Goal: Answer question/provide support: Share knowledge or assist other users

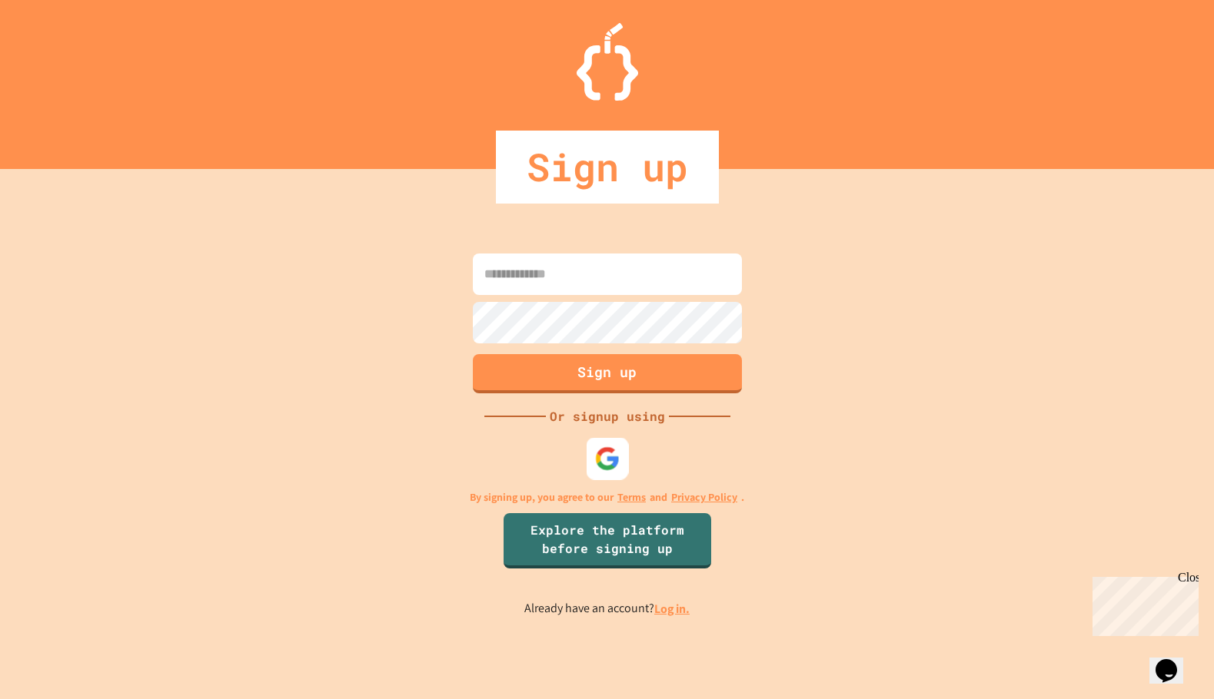
click at [623, 443] on div at bounding box center [607, 459] width 42 height 42
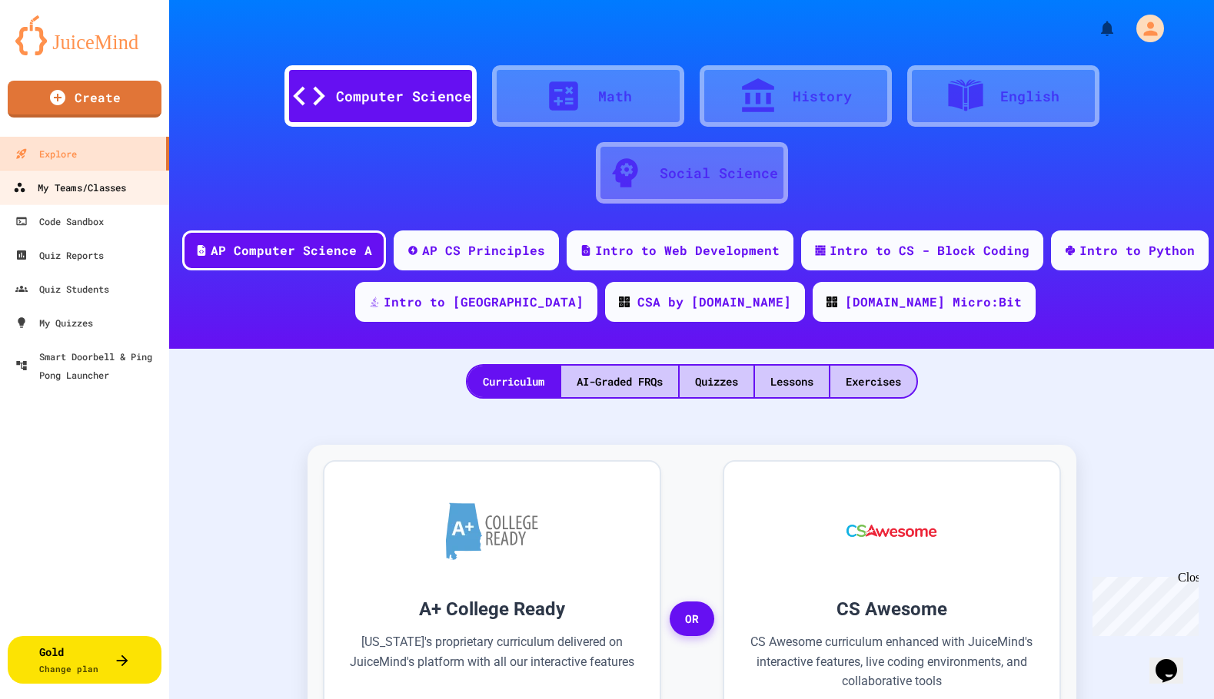
click at [64, 192] on div "My Teams/Classes" at bounding box center [69, 187] width 113 height 19
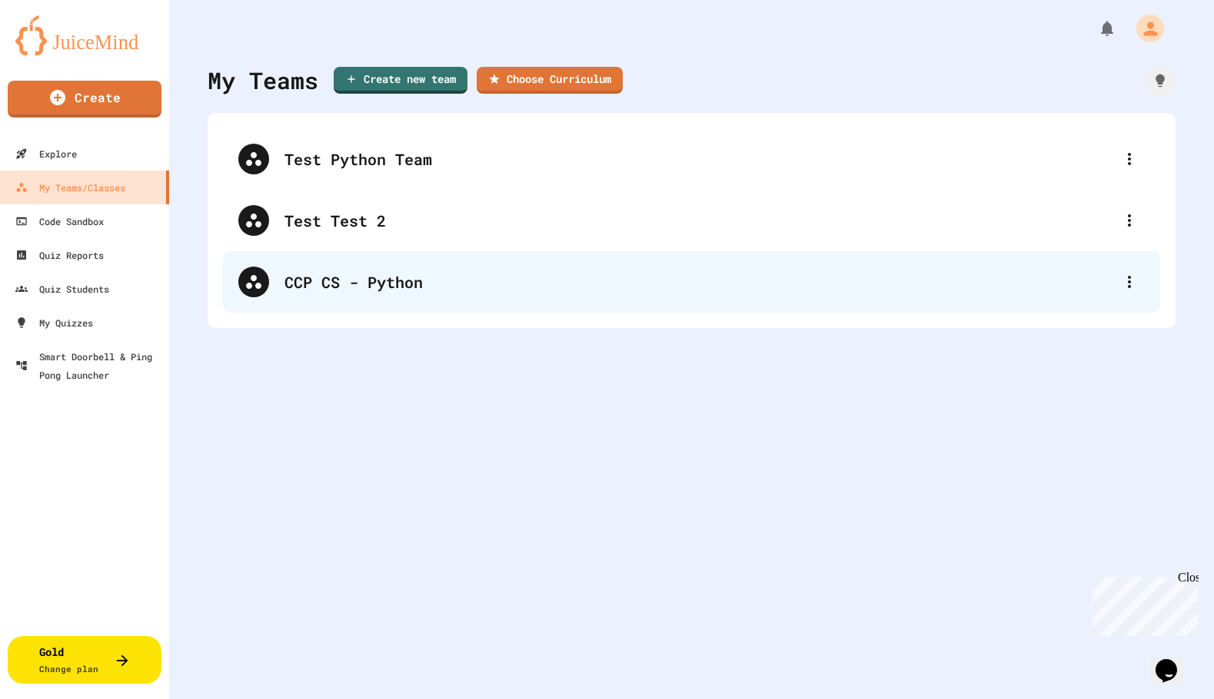
click at [362, 291] on div "CCP CS - Python" at bounding box center [698, 282] width 829 height 23
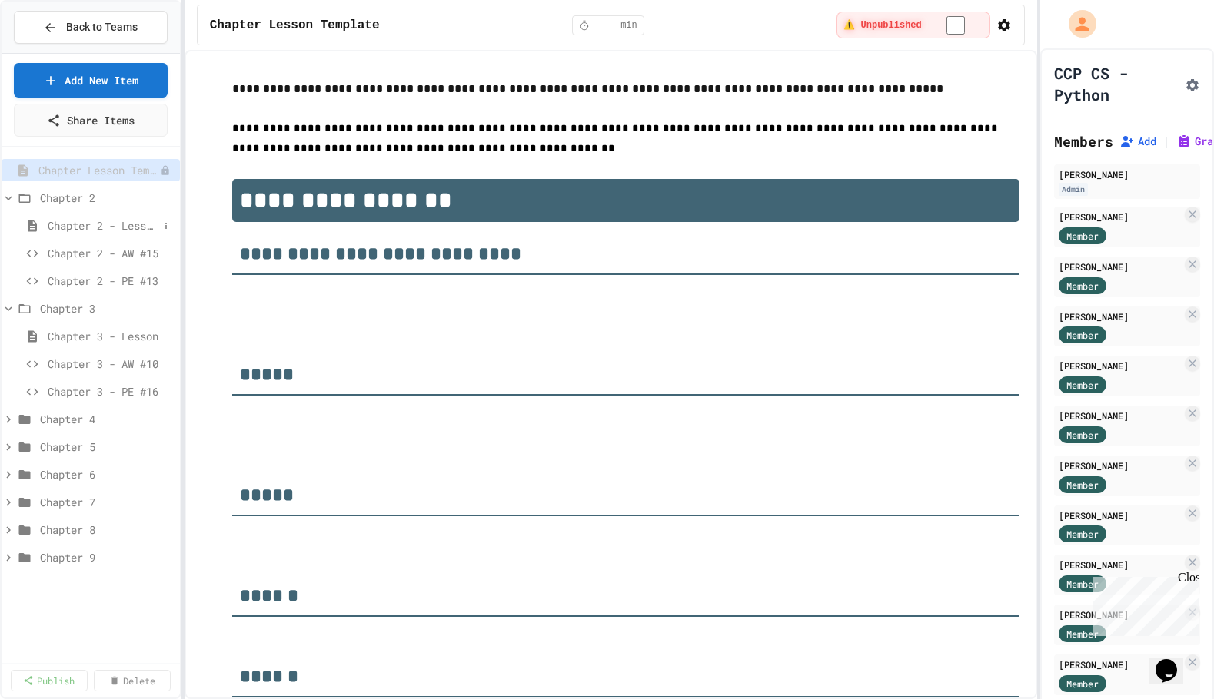
click at [113, 226] on span "Chapter 2 - Lesson" at bounding box center [103, 226] width 111 height 16
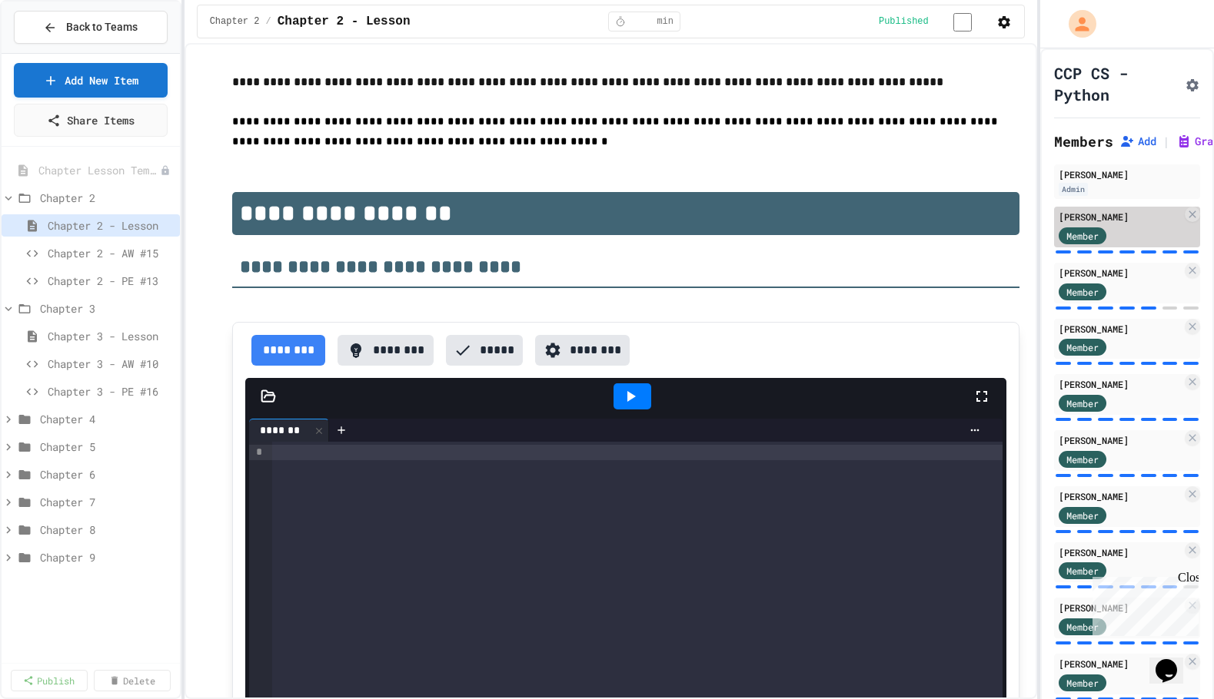
click at [1094, 213] on div "[PERSON_NAME]" at bounding box center [1119, 217] width 123 height 14
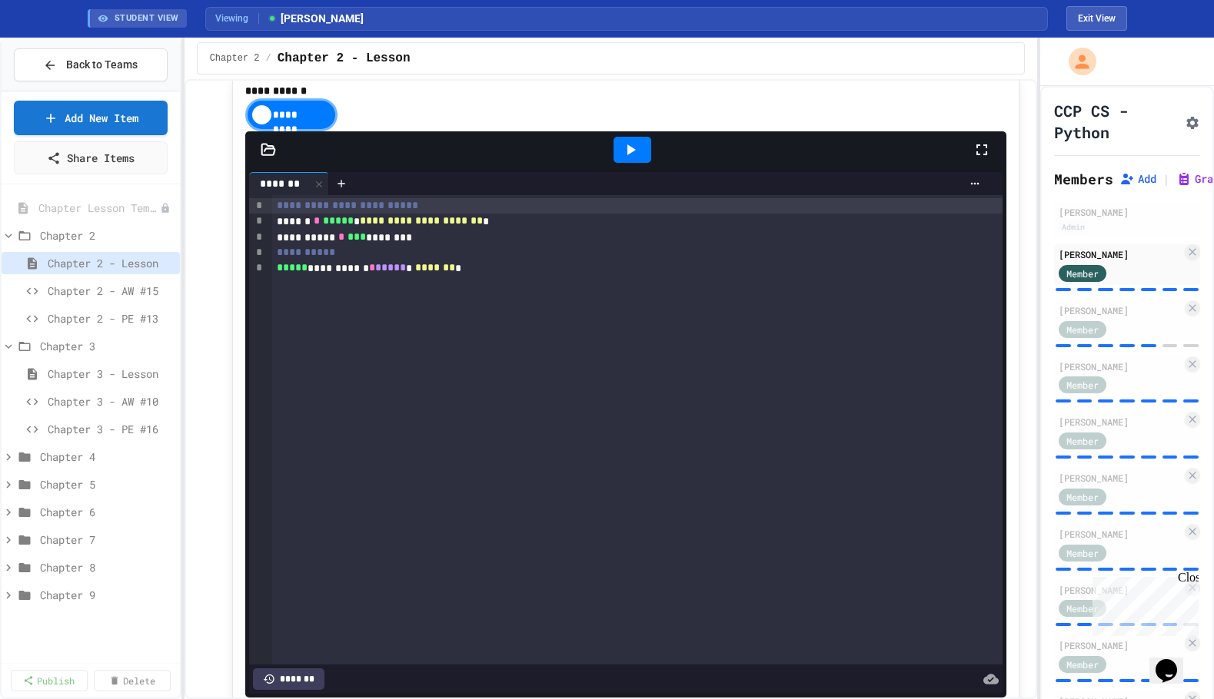
scroll to position [1108, 0]
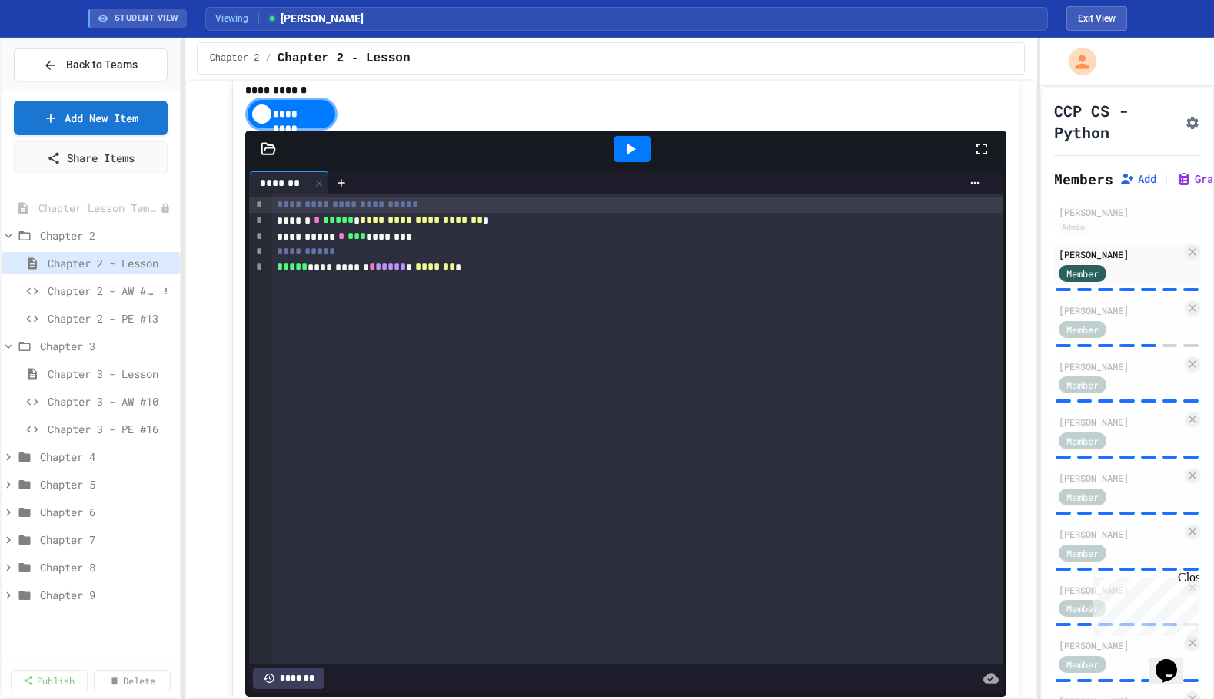
click at [68, 293] on span "Chapter 2 - AW #15" at bounding box center [103, 291] width 111 height 16
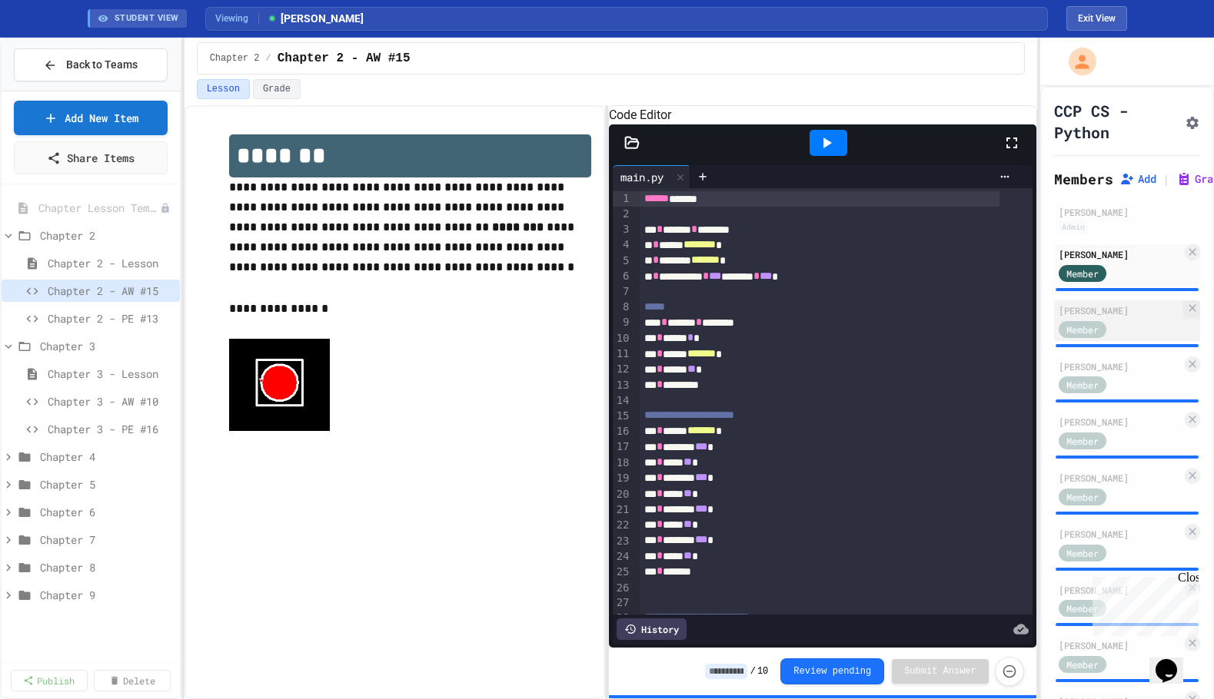
click at [1088, 314] on div "[PERSON_NAME]" at bounding box center [1119, 311] width 123 height 14
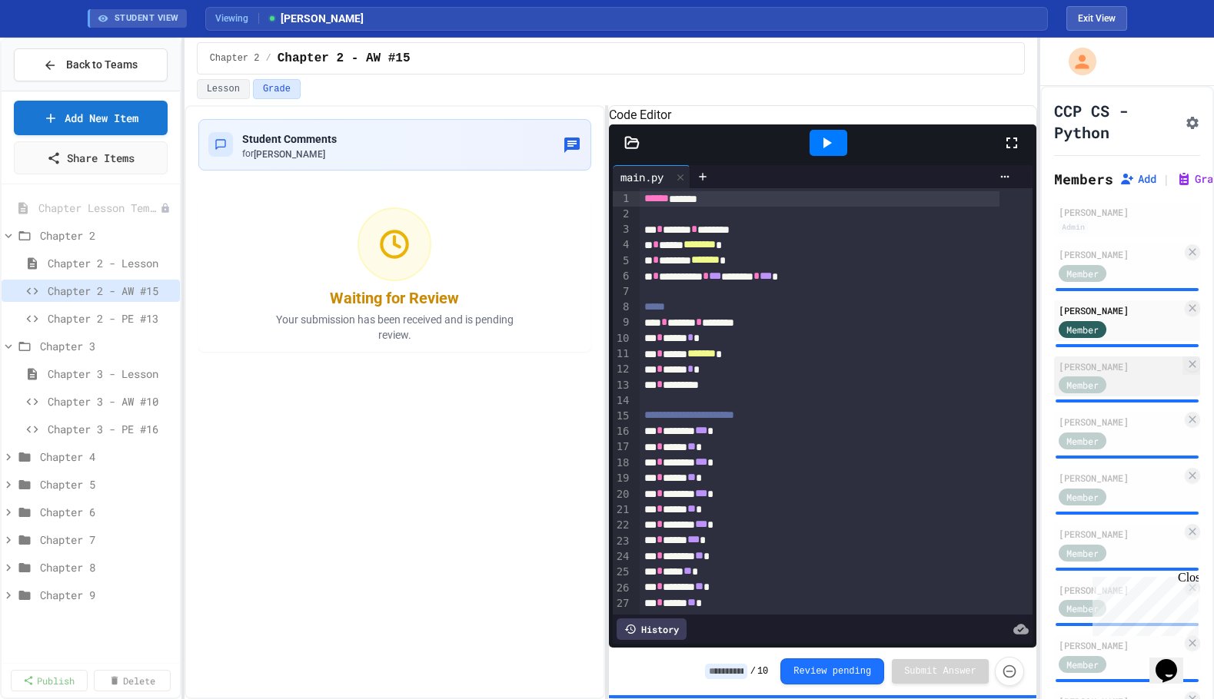
click at [1104, 367] on div "[PERSON_NAME]" at bounding box center [1119, 367] width 123 height 14
click at [833, 152] on icon at bounding box center [826, 143] width 18 height 18
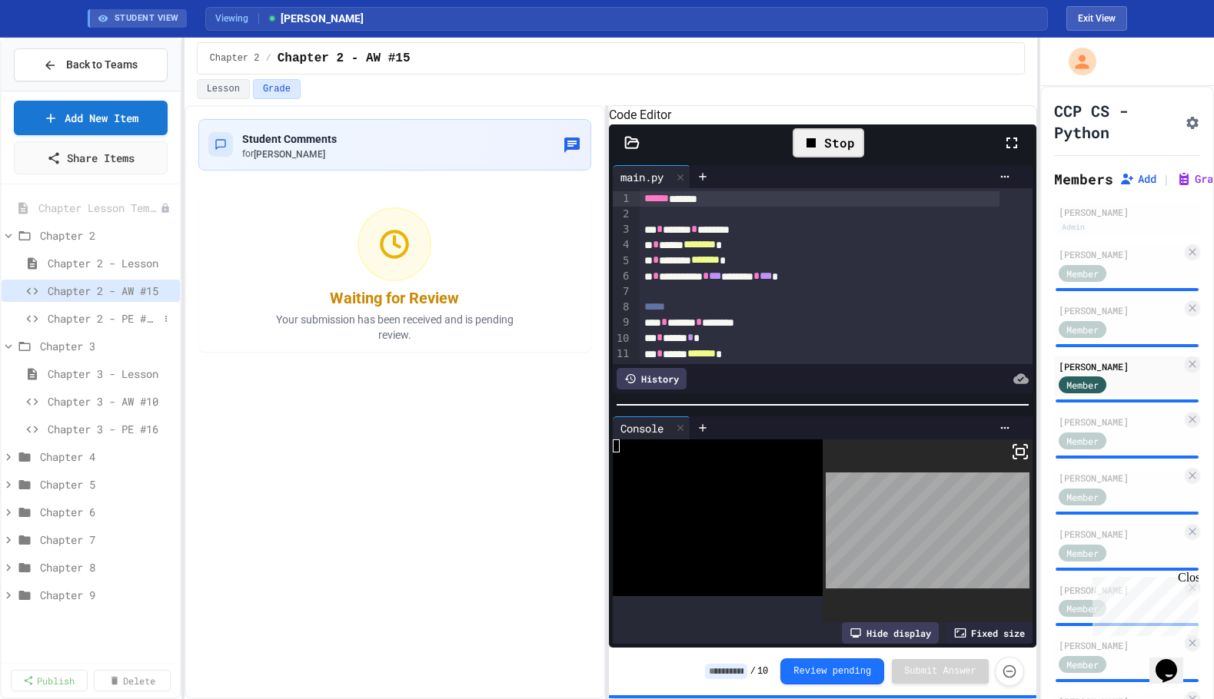
click at [76, 322] on span "Chapter 2 - PE #13" at bounding box center [103, 319] width 111 height 16
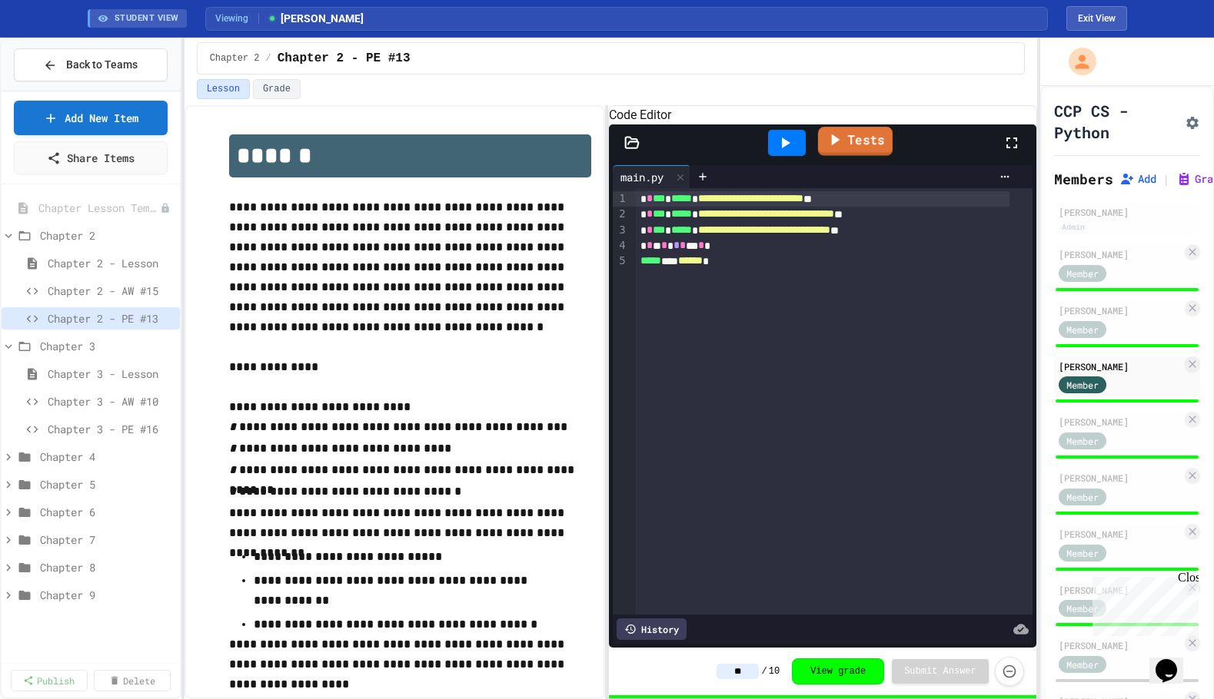
click at [841, 149] on icon at bounding box center [834, 139] width 18 height 19
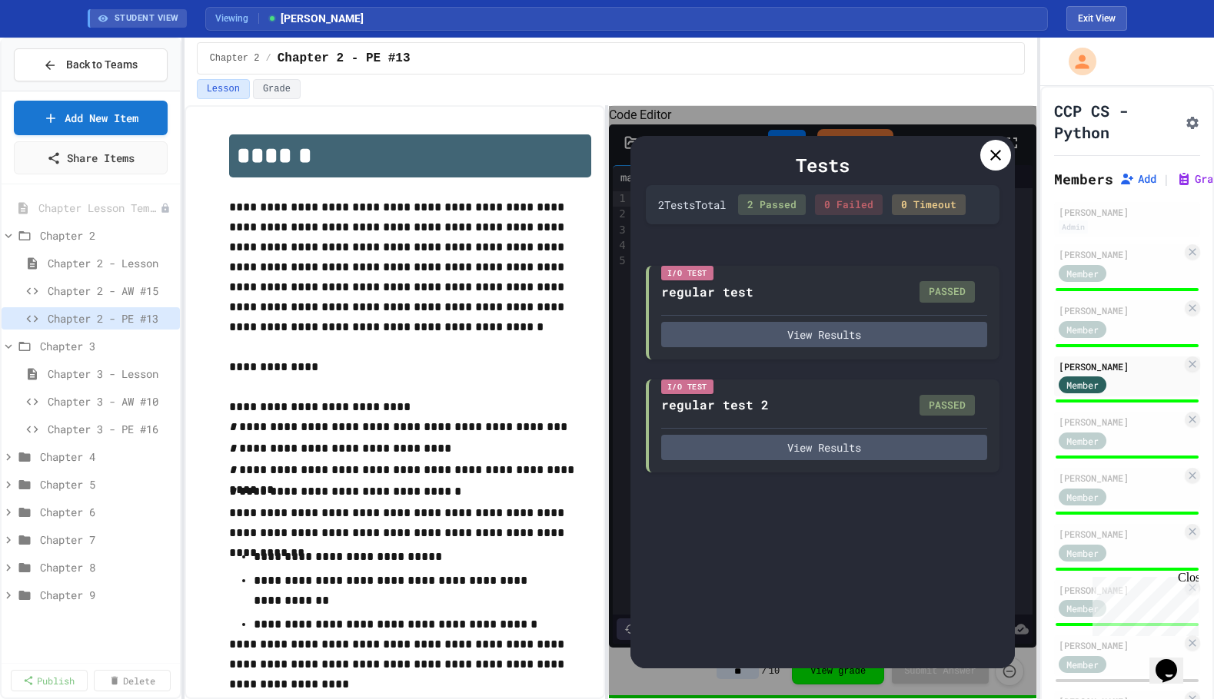
click at [996, 158] on icon at bounding box center [995, 155] width 18 height 18
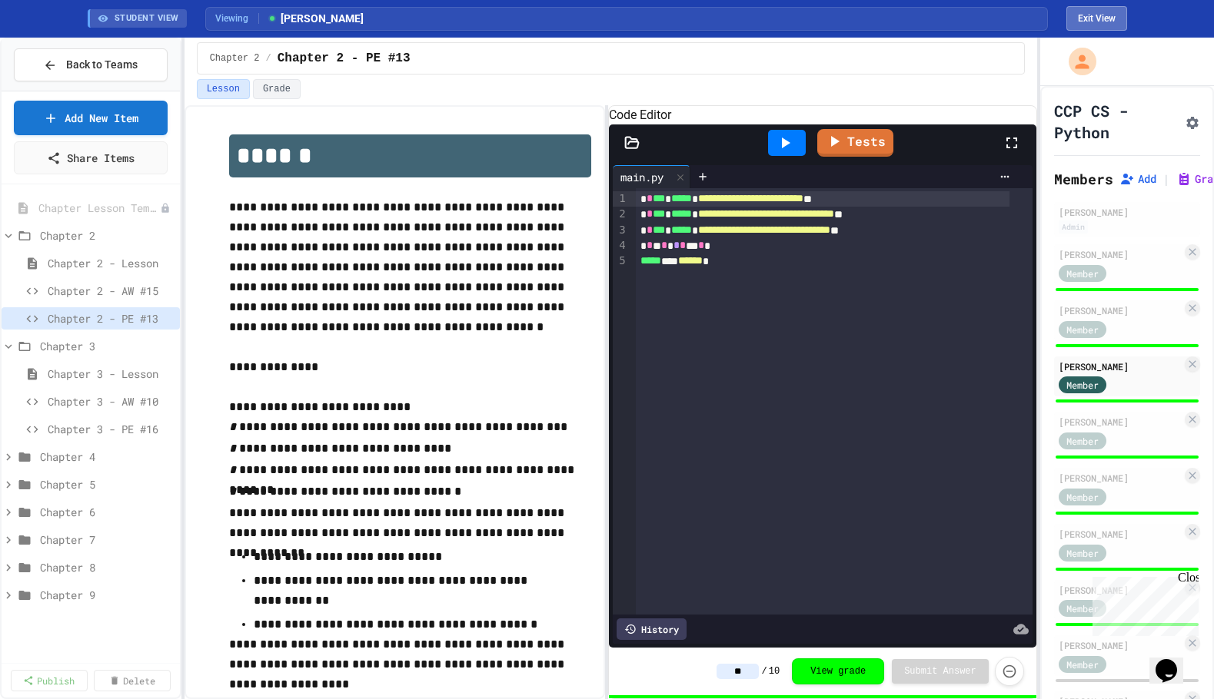
click at [1101, 18] on button "Exit View" at bounding box center [1096, 18] width 61 height 25
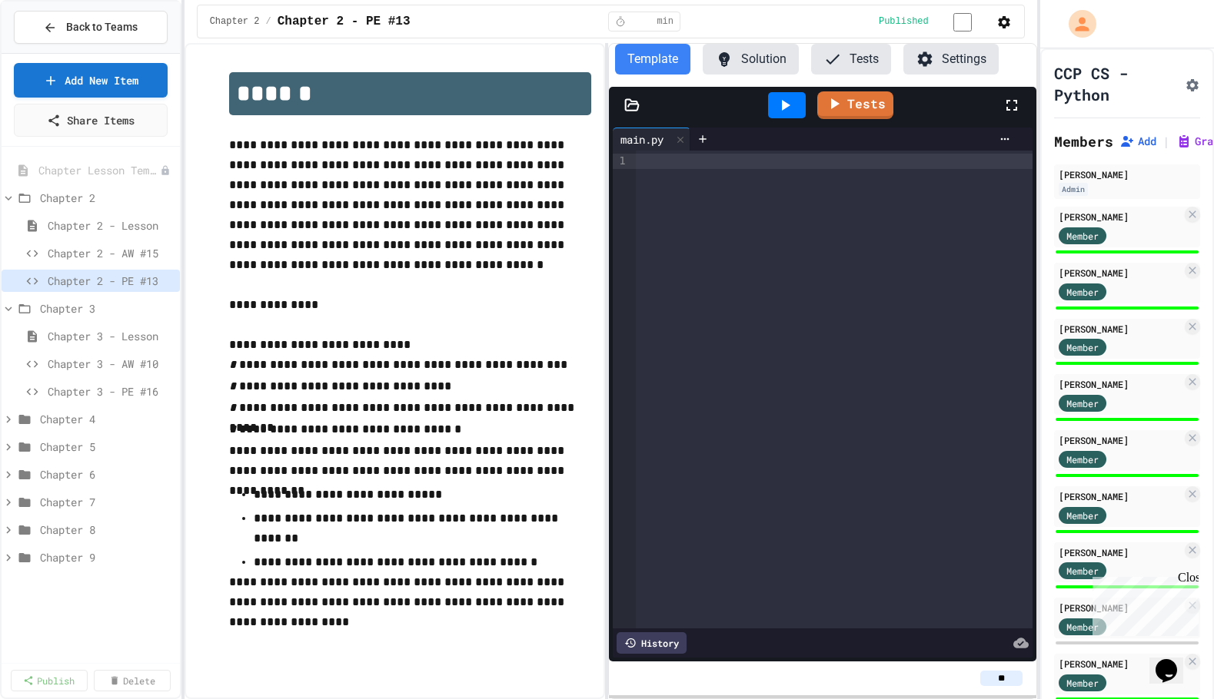
click at [842, 65] on button "Tests" at bounding box center [851, 59] width 80 height 31
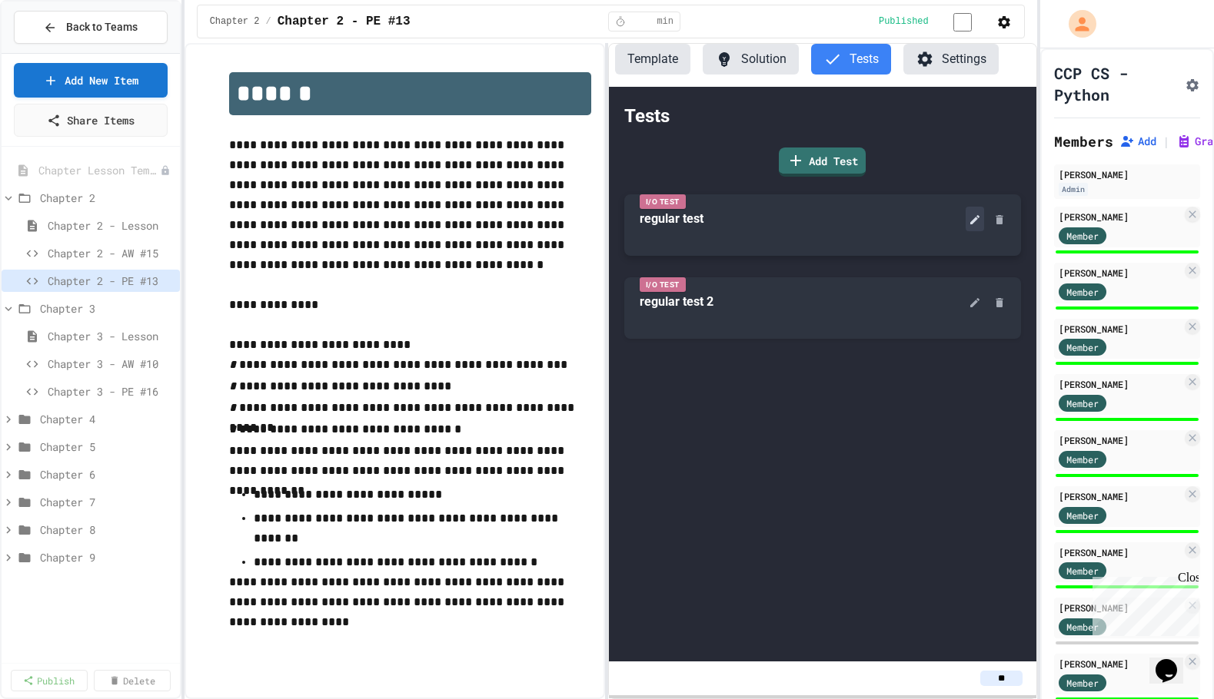
click at [971, 221] on icon at bounding box center [974, 220] width 12 height 12
click at [838, 172] on link "Add Test" at bounding box center [822, 160] width 82 height 31
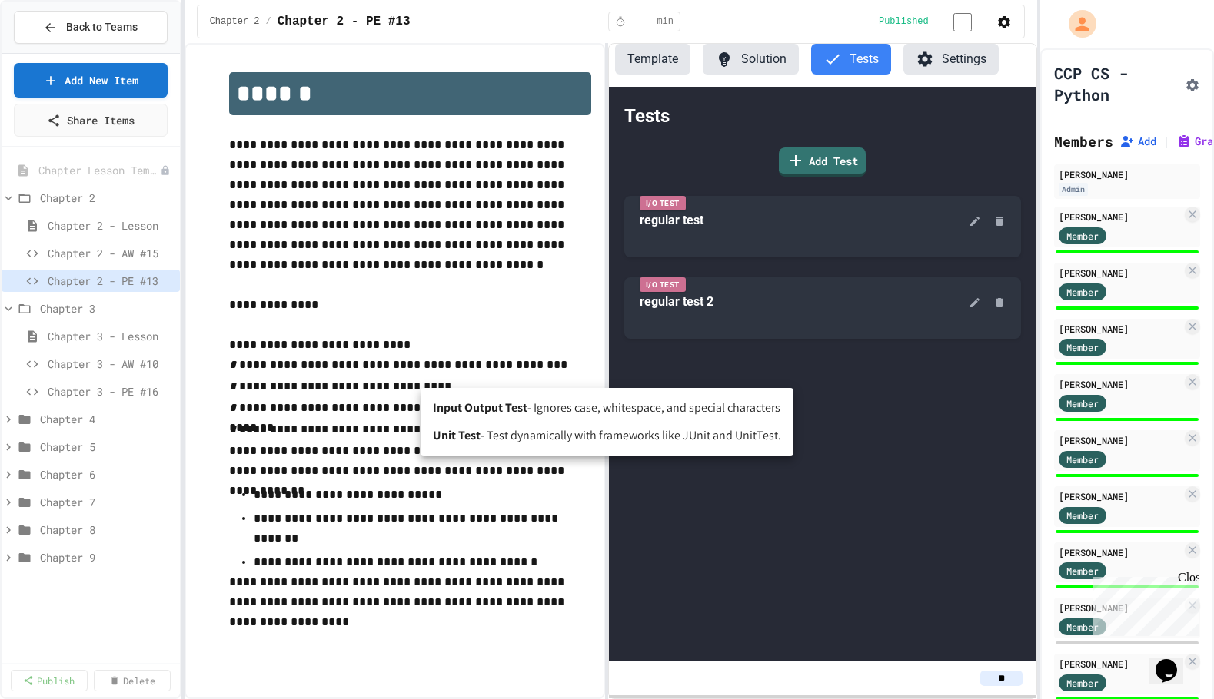
click at [563, 380] on body "**********" at bounding box center [607, 349] width 1214 height 699
click at [593, 301] on div at bounding box center [607, 349] width 1214 height 699
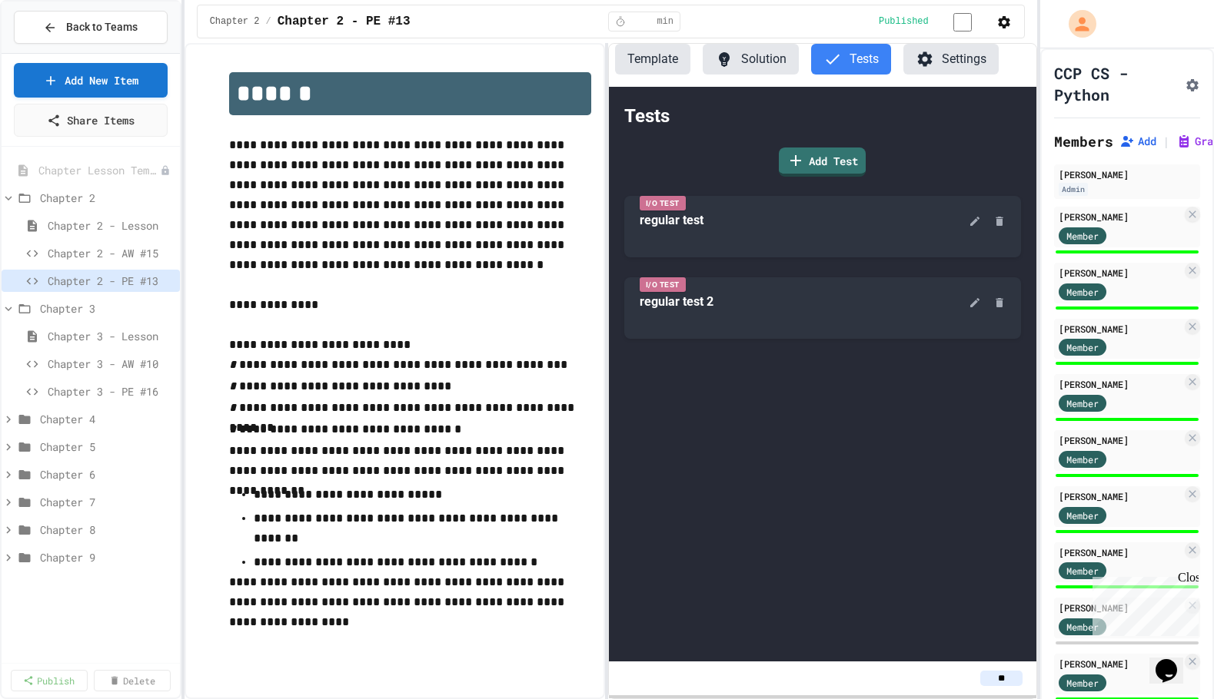
click at [8, 420] on icon at bounding box center [8, 419] width 5 height 7
click at [8, 420] on icon at bounding box center [8, 419] width 7 height 5
click at [9, 454] on div "Chapter 5" at bounding box center [91, 447] width 178 height 22
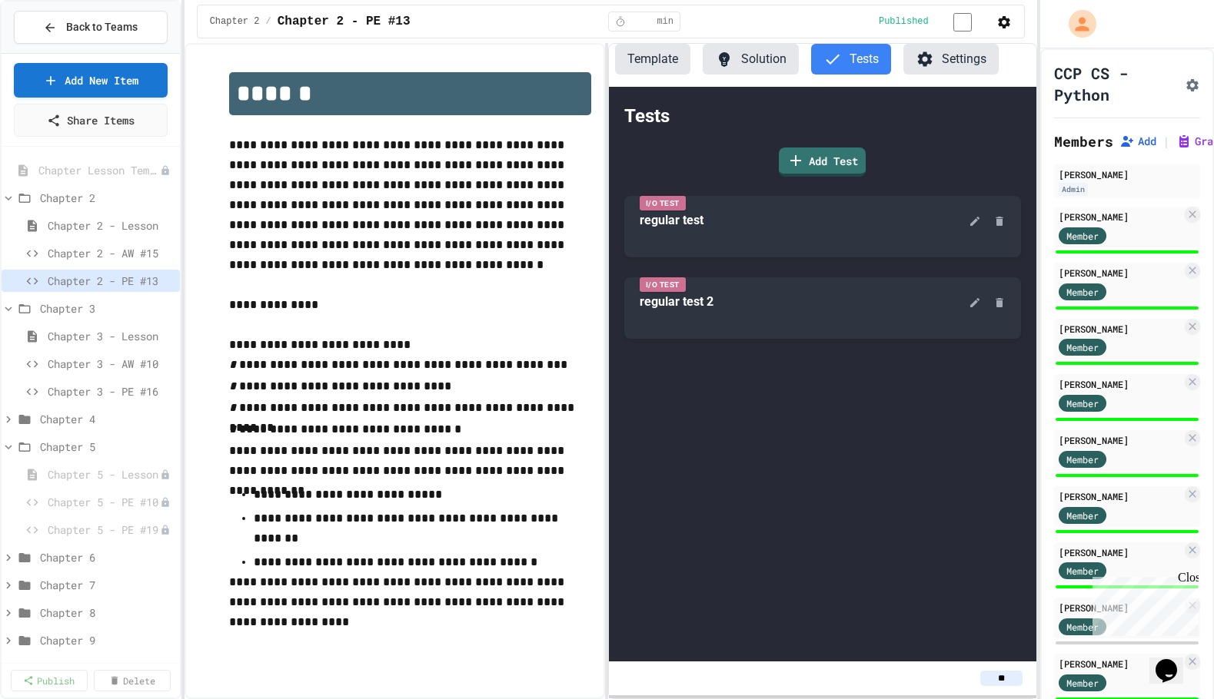
click at [9, 454] on div "Chapter 5" at bounding box center [91, 447] width 178 height 22
click at [6, 553] on icon at bounding box center [9, 558] width 14 height 14
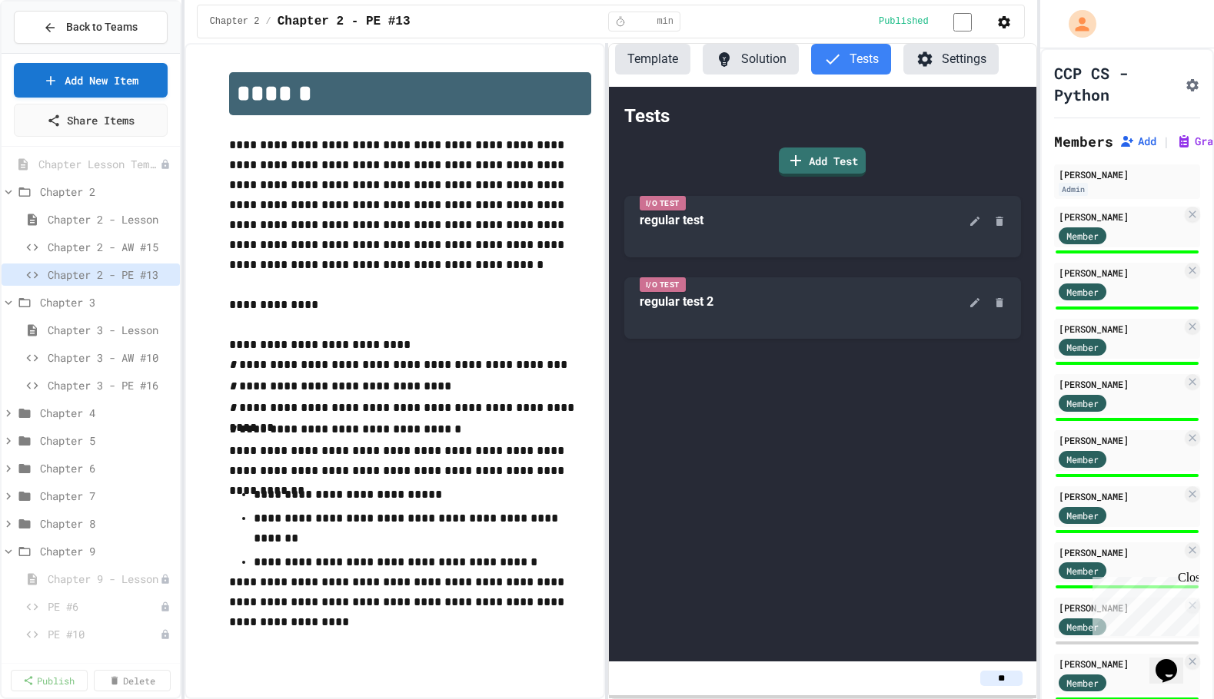
click at [6, 553] on icon at bounding box center [9, 552] width 14 height 14
click at [70, 555] on span "Chapter 9" at bounding box center [99, 558] width 118 height 16
click at [5, 558] on icon at bounding box center [9, 552] width 14 height 14
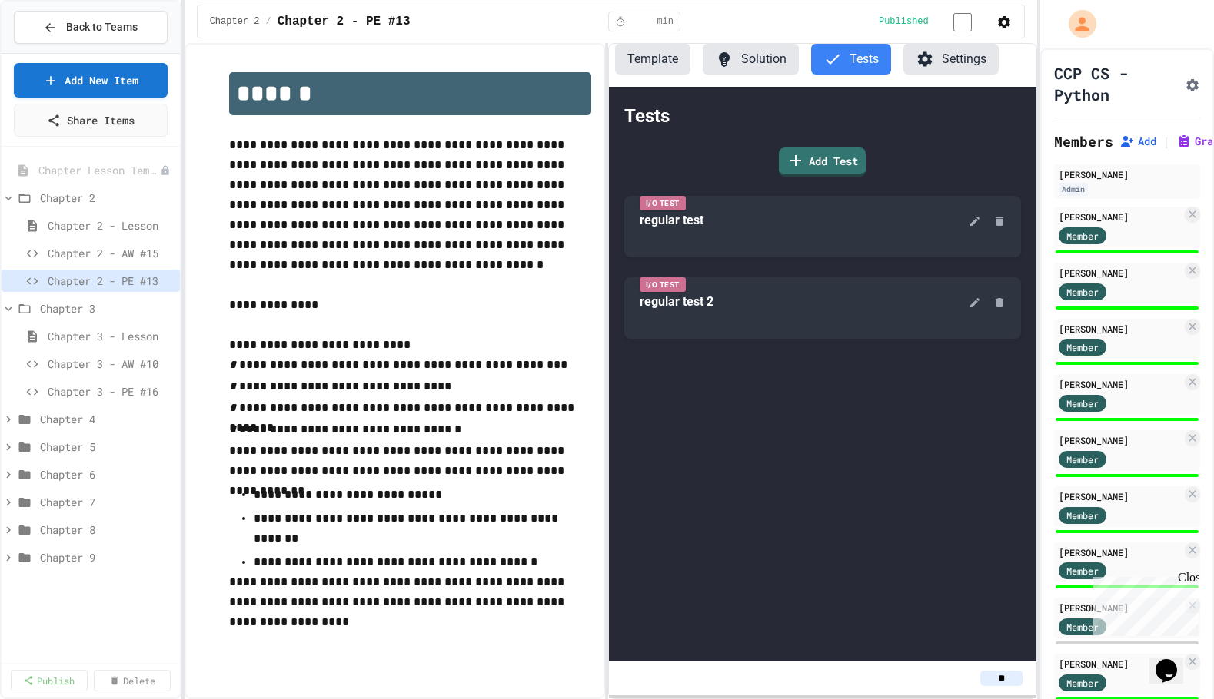
scroll to position [0, 0]
click at [658, 62] on button "Template" at bounding box center [652, 59] width 75 height 31
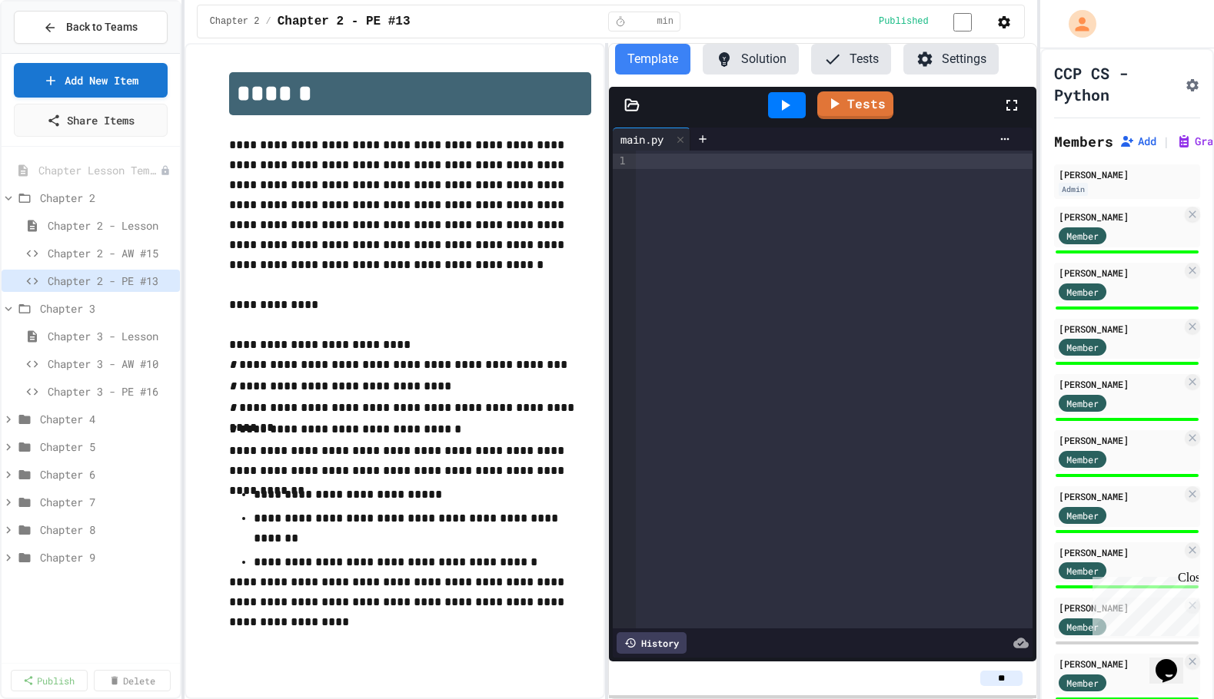
click at [751, 58] on button "Solution" at bounding box center [750, 59] width 96 height 31
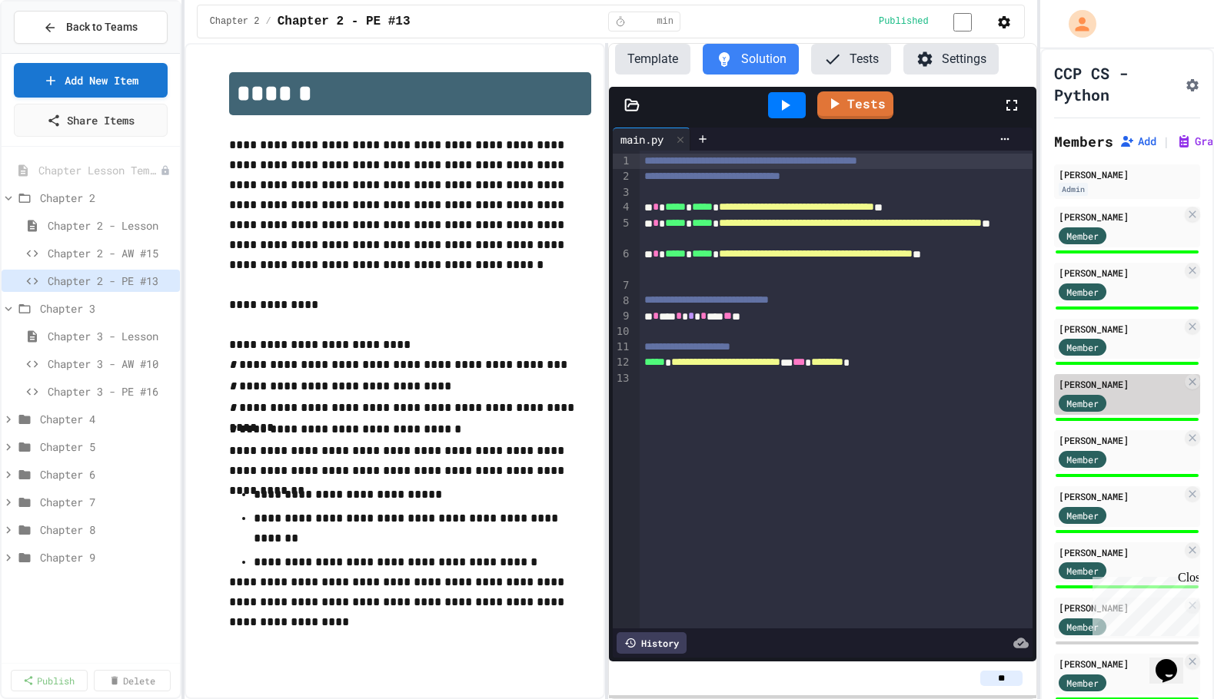
click at [1096, 392] on div "[PERSON_NAME] Member" at bounding box center [1127, 394] width 146 height 41
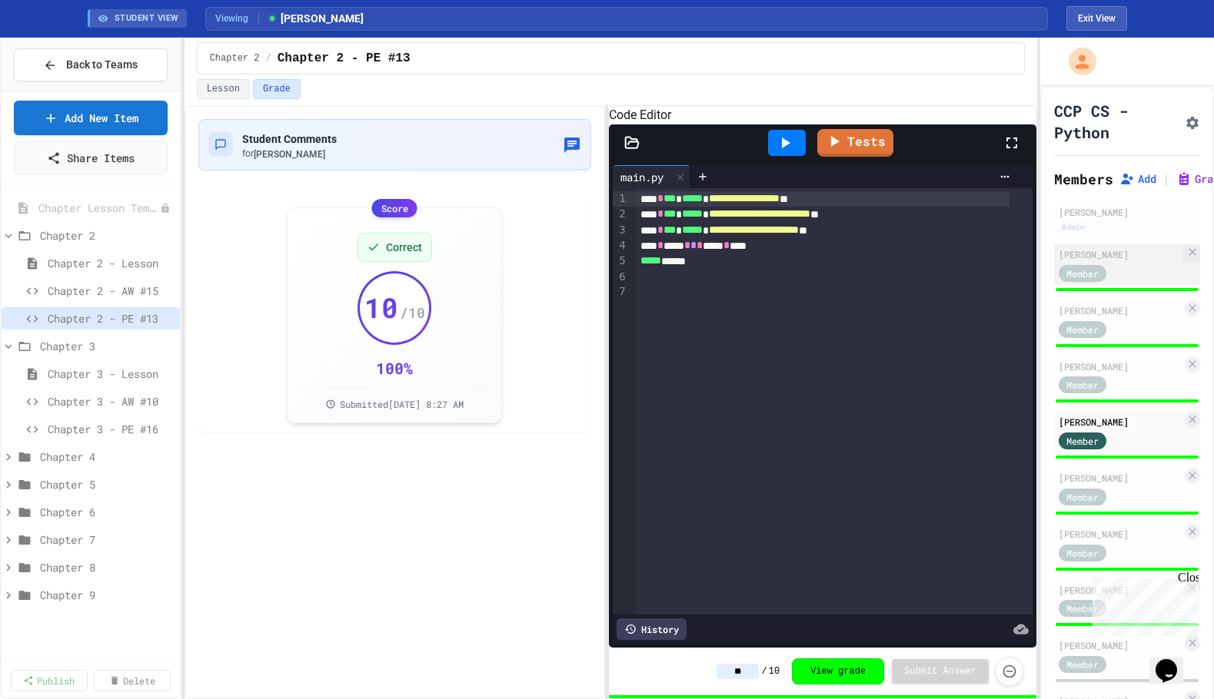
click at [1093, 259] on div "[PERSON_NAME]" at bounding box center [1119, 254] width 123 height 14
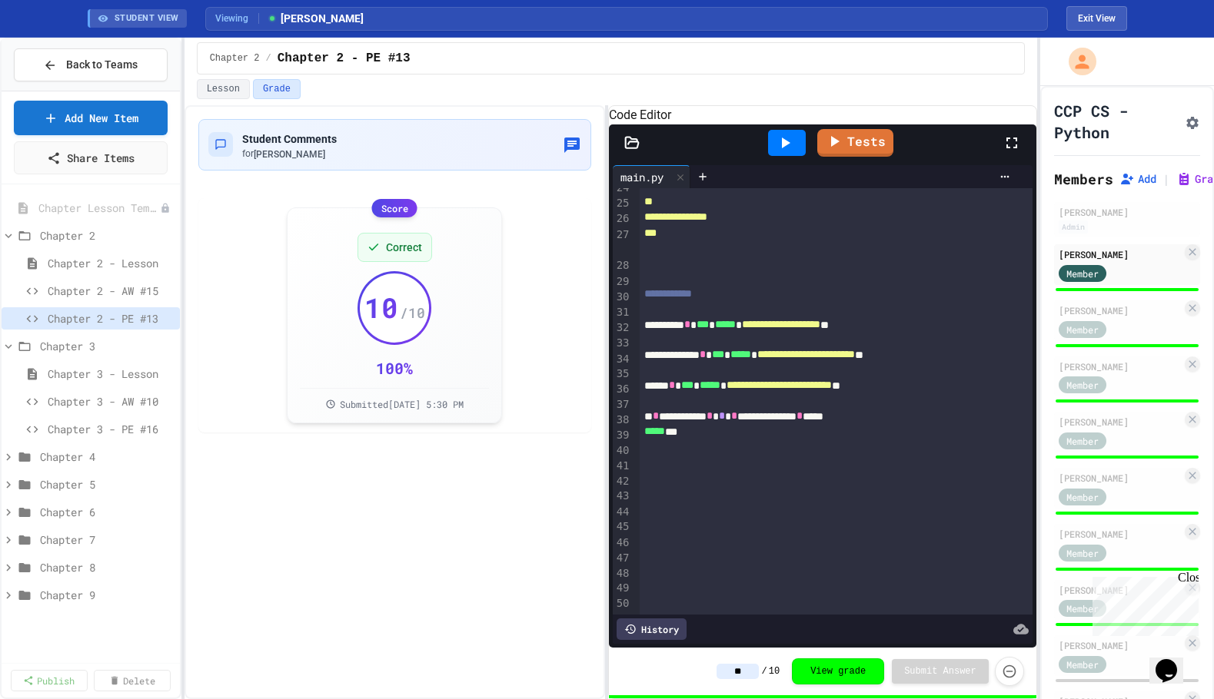
scroll to position [626, 0]
click at [1093, 480] on div "[PERSON_NAME]" at bounding box center [1119, 478] width 123 height 14
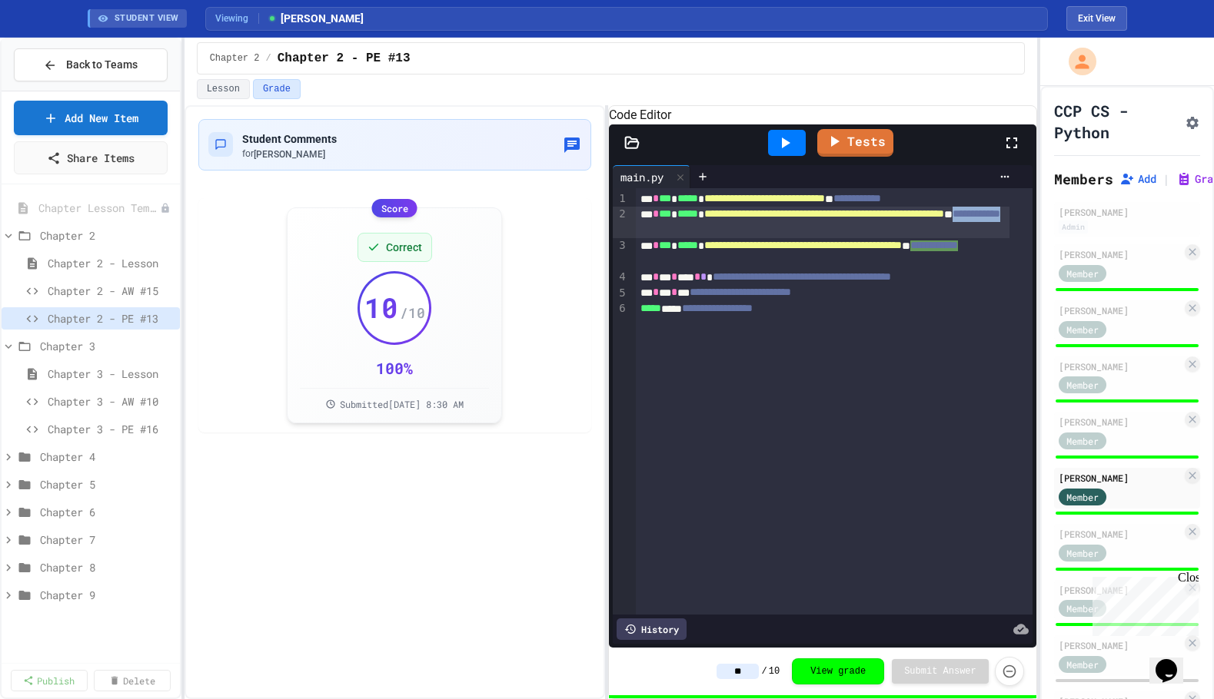
drag, startPoint x: 774, startPoint y: 253, endPoint x: 855, endPoint y: 255, distance: 81.5
click at [855, 238] on div "**********" at bounding box center [823, 223] width 374 height 32
click at [737, 282] on span "**********" at bounding box center [801, 276] width 178 height 11
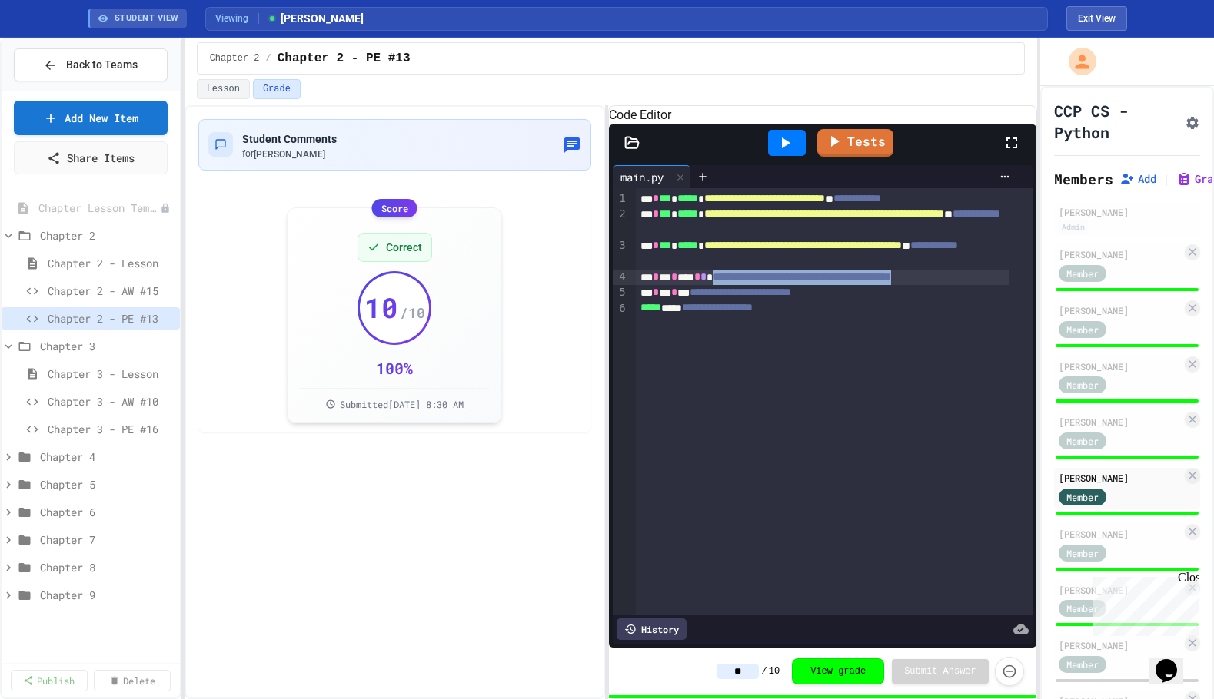
drag, startPoint x: 728, startPoint y: 298, endPoint x: 1003, endPoint y: 298, distance: 275.1
click at [1003, 285] on div "**********" at bounding box center [823, 277] width 374 height 15
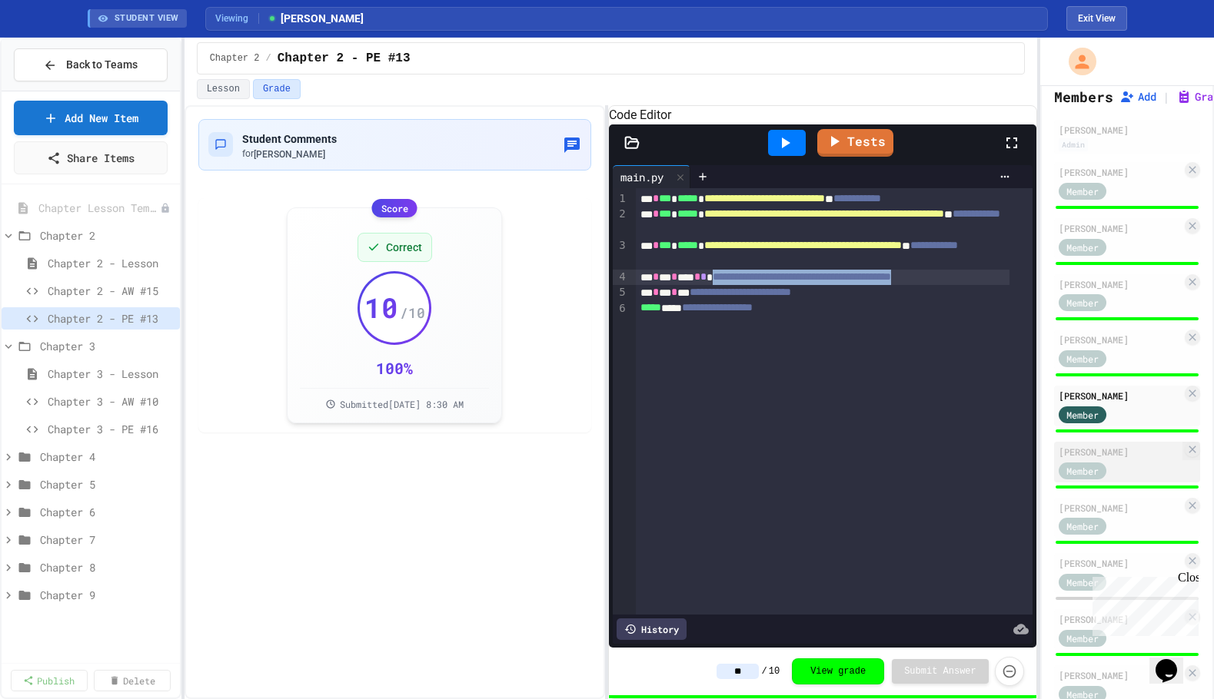
scroll to position [109, 0]
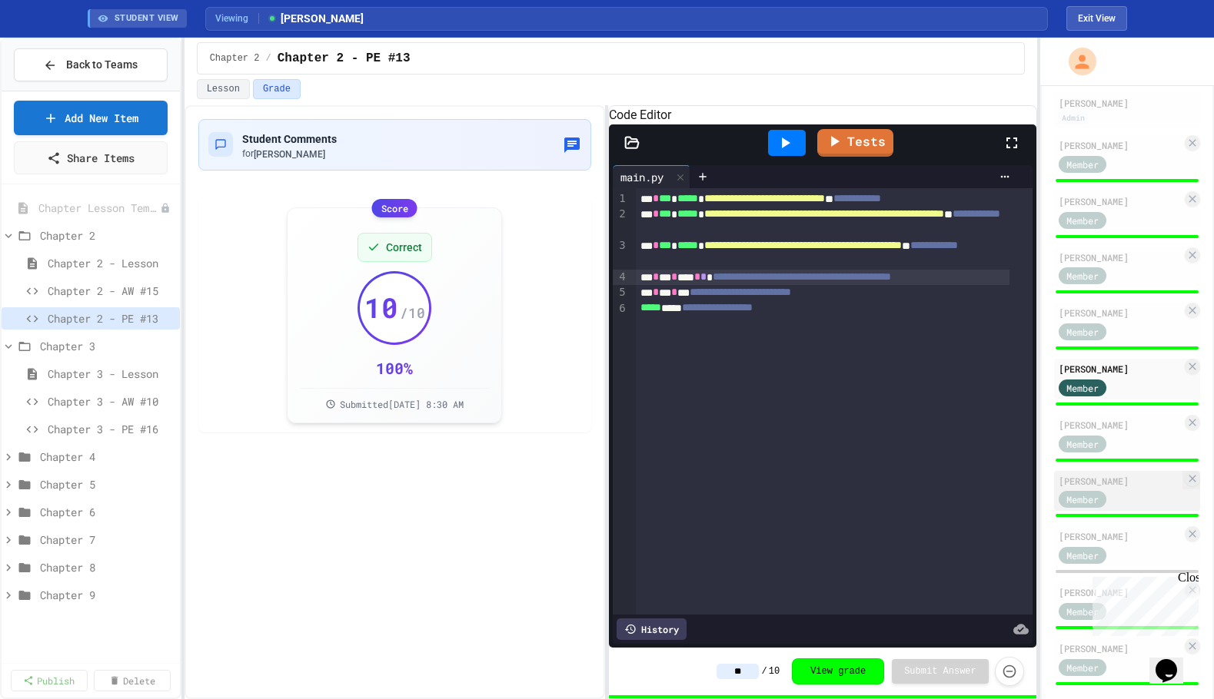
click at [1096, 477] on div "[PERSON_NAME]" at bounding box center [1119, 481] width 123 height 14
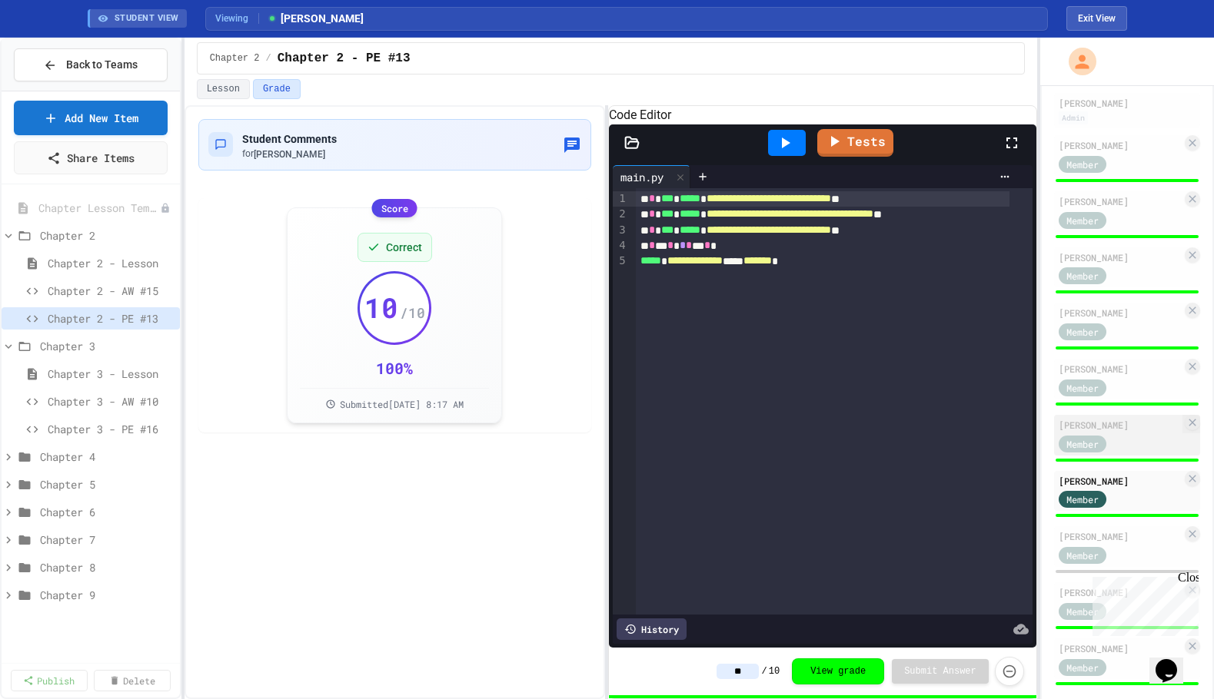
click at [1091, 420] on div "[PERSON_NAME]" at bounding box center [1119, 425] width 123 height 14
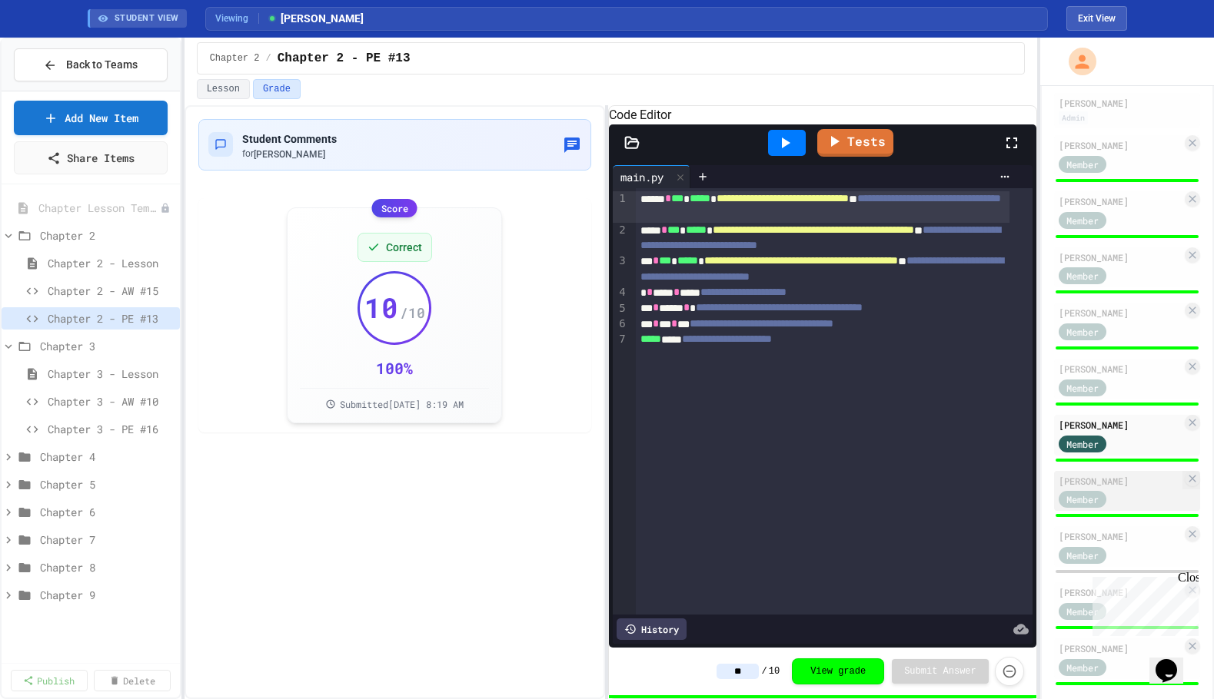
click at [1109, 492] on div "Member" at bounding box center [1096, 499] width 77 height 19
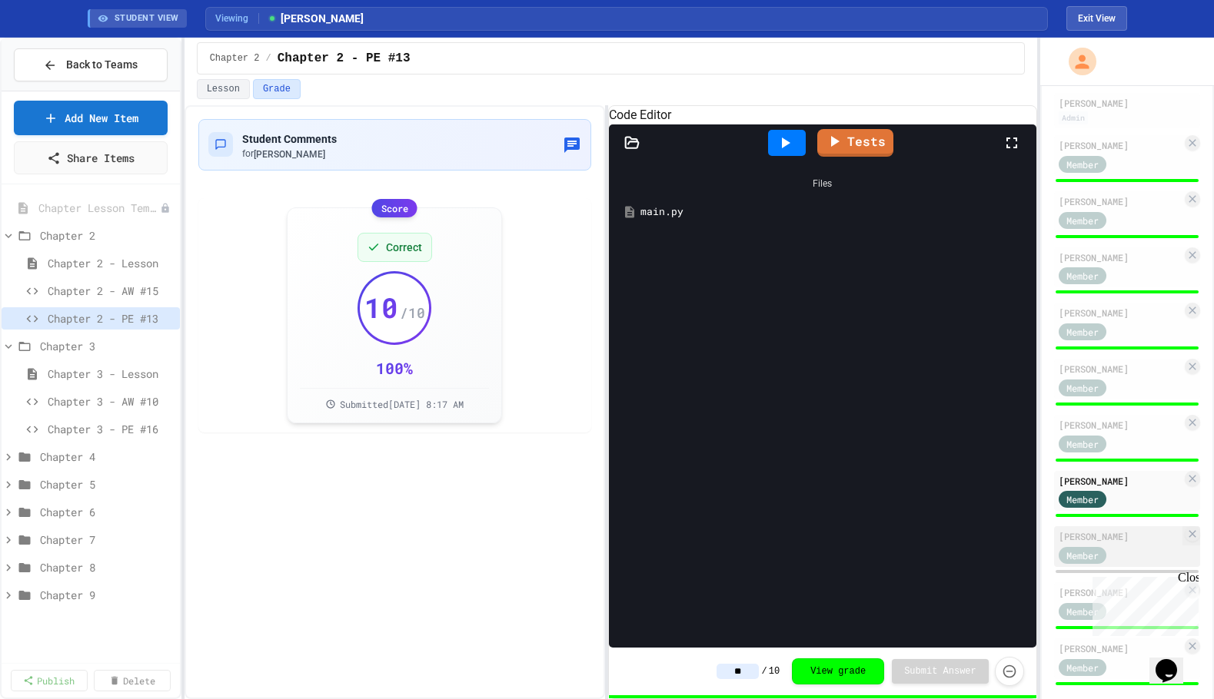
click at [1116, 536] on div "[PERSON_NAME]" at bounding box center [1119, 537] width 123 height 14
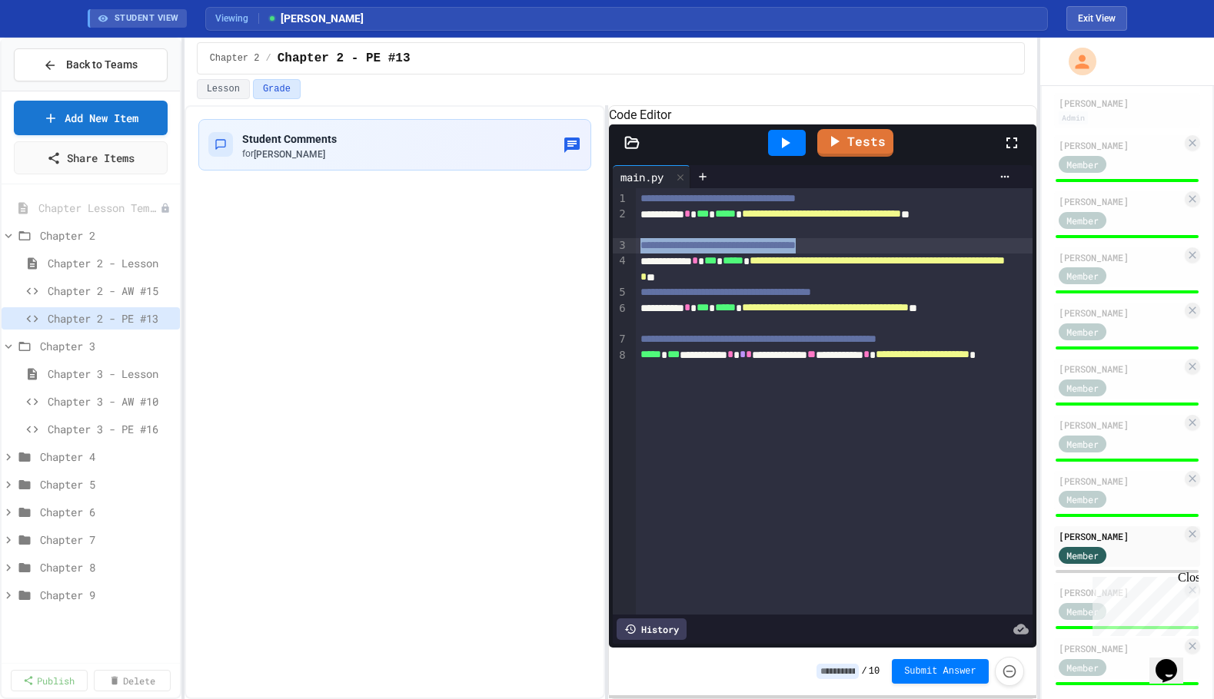
drag, startPoint x: 876, startPoint y: 268, endPoint x: 543, endPoint y: 264, distance: 333.6
click at [543, 264] on div "**********" at bounding box center [610, 402] width 852 height 594
click at [1071, 589] on div "[PERSON_NAME]" at bounding box center [1119, 593] width 123 height 14
type input "**"
